Goal: Transaction & Acquisition: Purchase product/service

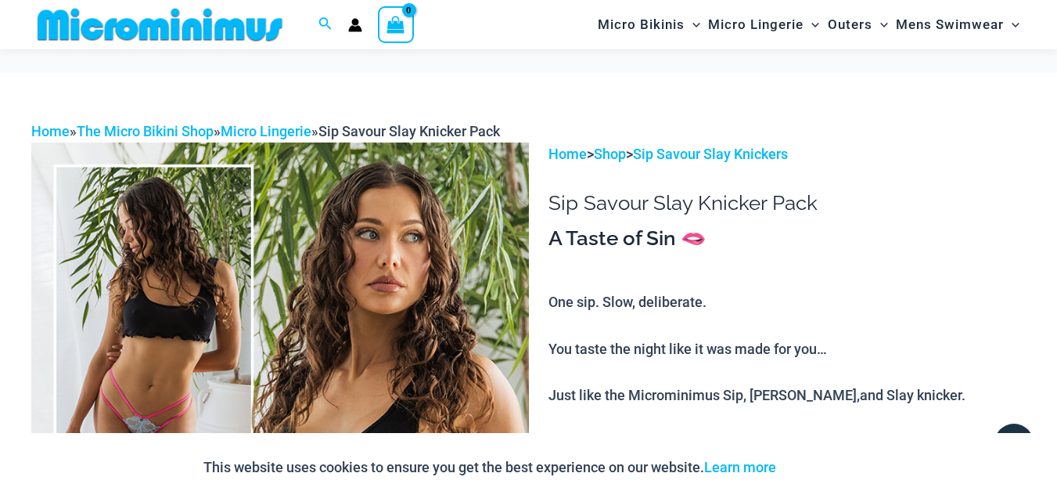
scroll to position [2389, 0]
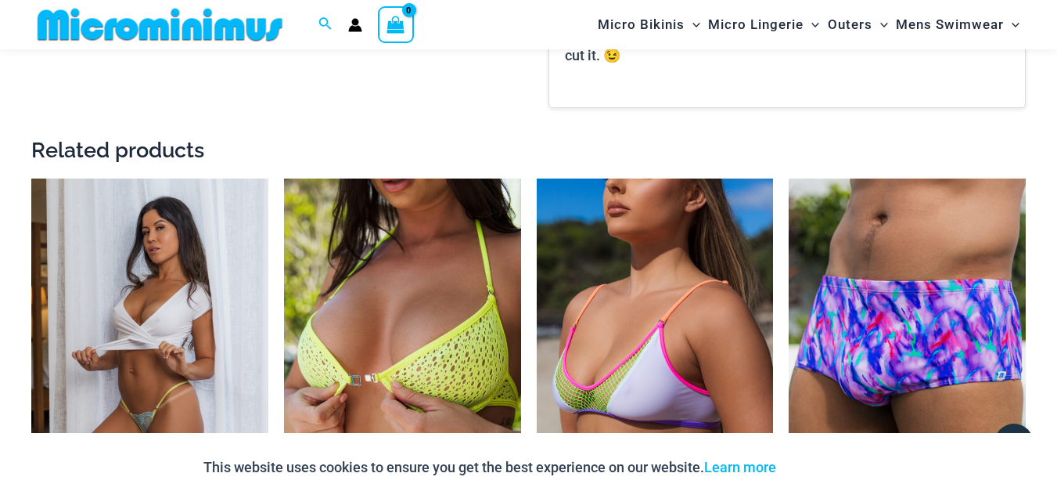
click at [134, 315] on img at bounding box center [149, 355] width 237 height 355
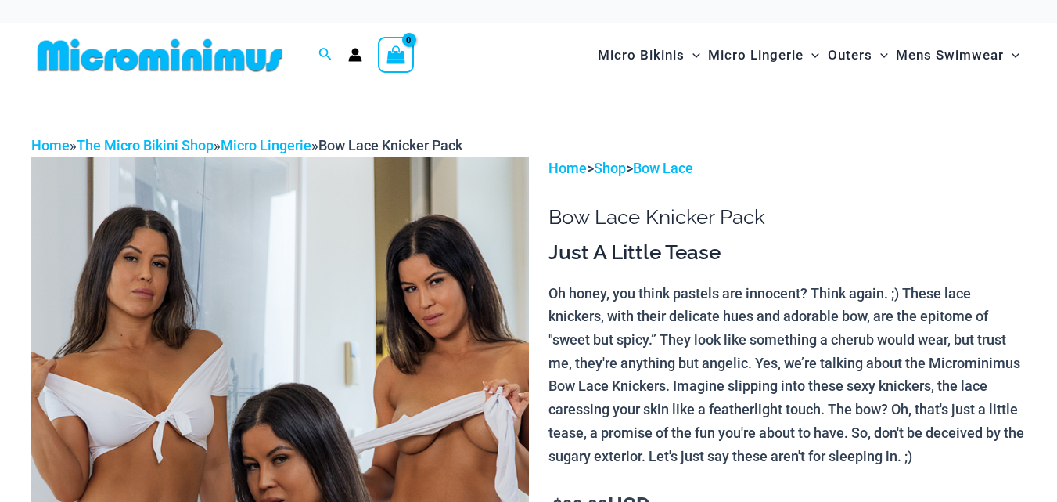
scroll to position [362, 0]
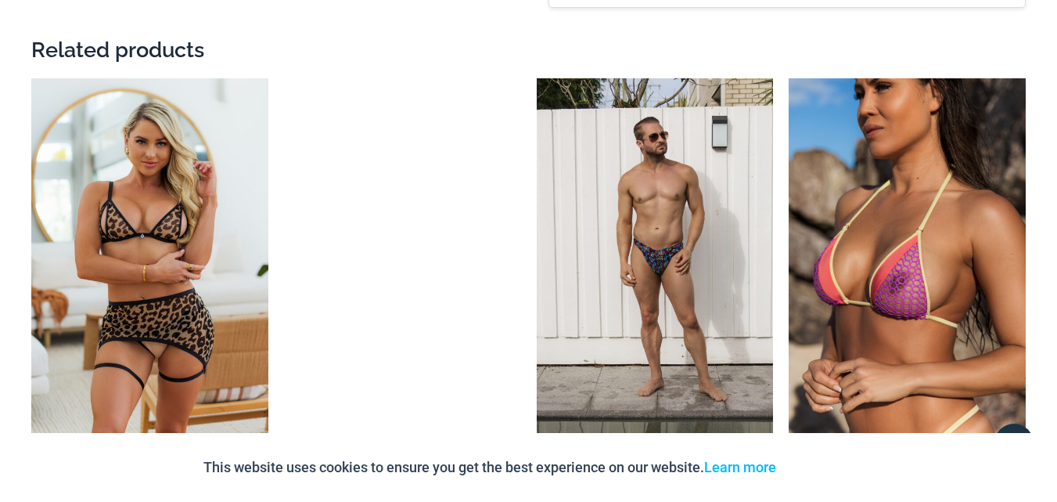
scroll to position [0, 0]
